Goal: Task Accomplishment & Management: Manage account settings

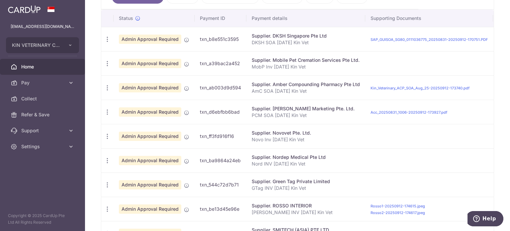
scroll to position [100, 0]
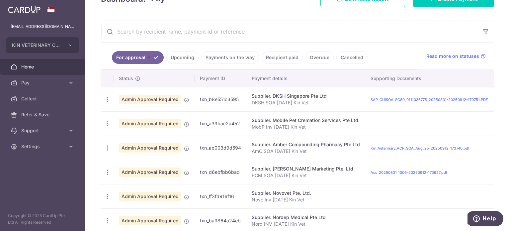
click at [72, 64] on link "Home" at bounding box center [42, 67] width 85 height 16
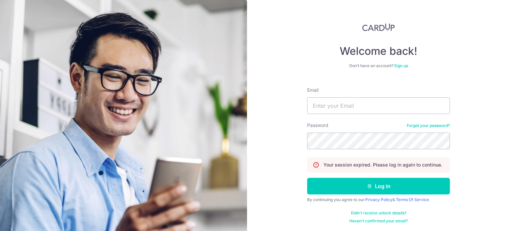
click at [452, 57] on div "Welcome back! Don’t have an account? Sign up Email Password Forgot your passwor…" at bounding box center [378, 115] width 263 height 231
